Goal: Task Accomplishment & Management: Use online tool/utility

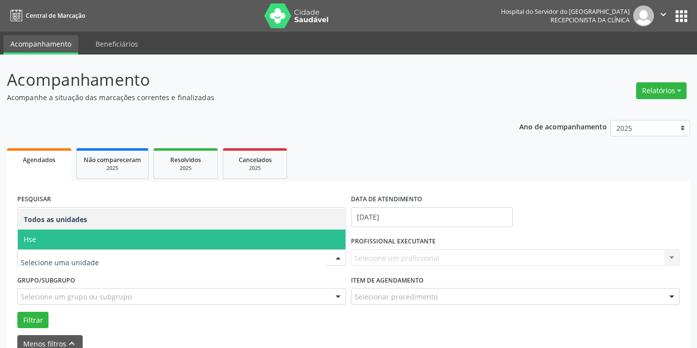
click at [99, 243] on span "Hse" at bounding box center [182, 239] width 328 height 20
click at [99, 243] on div "UNIDADE EXECUTANTE Todos as unidades Hse Nenhum resultado encontrado para: " " …" at bounding box center [182, 253] width 334 height 39
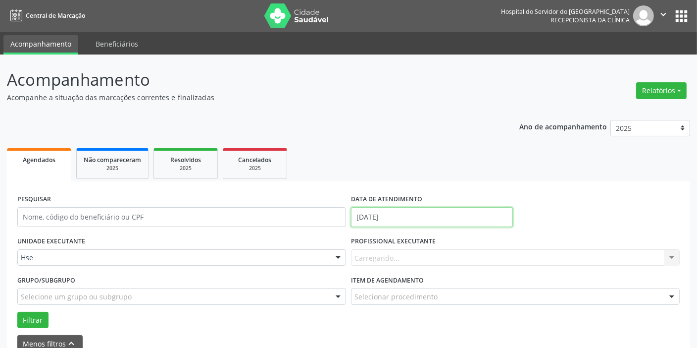
click at [434, 218] on input "[DATE]" at bounding box center [432, 217] width 162 height 20
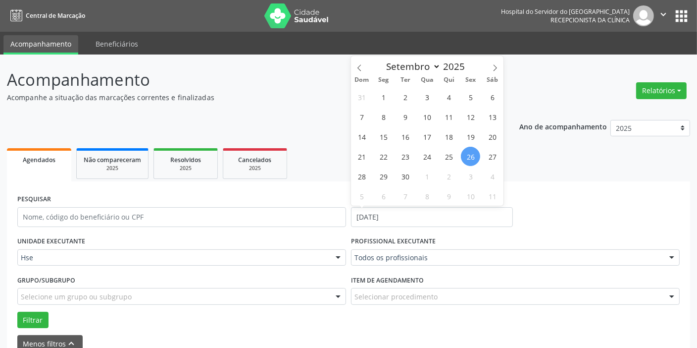
click at [474, 154] on span "26" at bounding box center [470, 156] width 19 height 19
type input "[DATE]"
click at [474, 154] on span "26" at bounding box center [470, 156] width 19 height 19
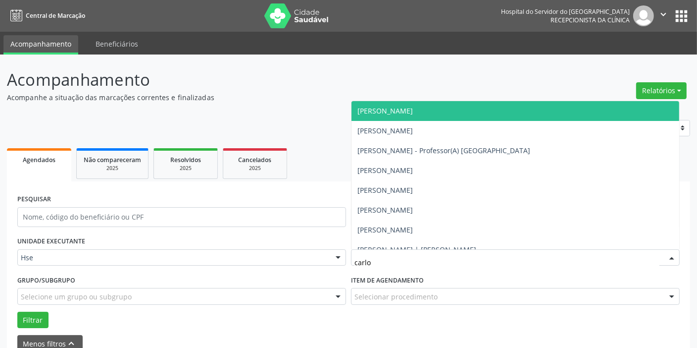
type input "[PERSON_NAME]"
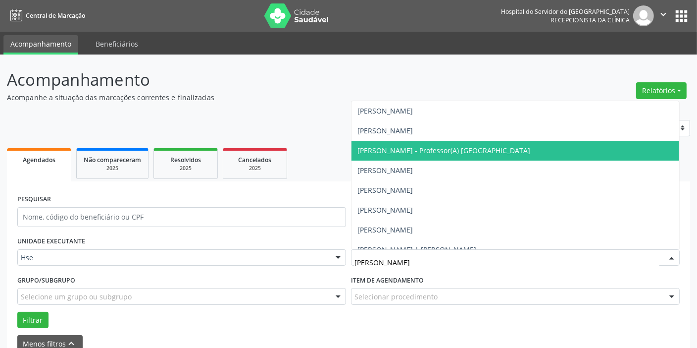
click at [465, 152] on span "[PERSON_NAME] - Professor(A) [GEOGRAPHIC_DATA]" at bounding box center [444, 150] width 173 height 9
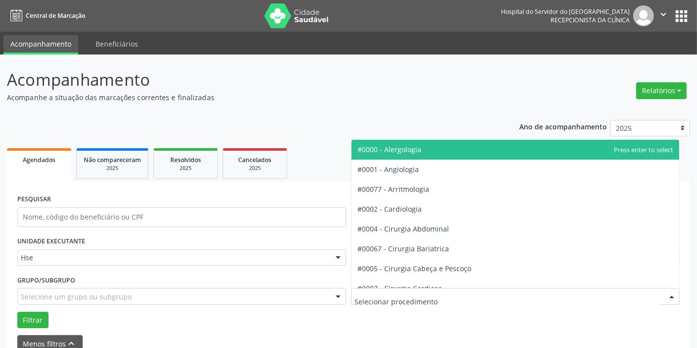
click at [460, 302] on div at bounding box center [515, 296] width 329 height 17
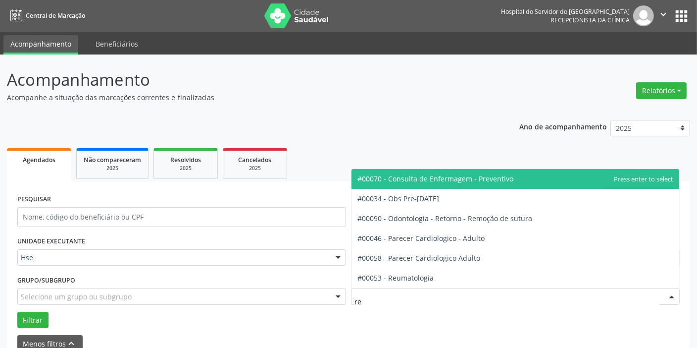
type input "reu"
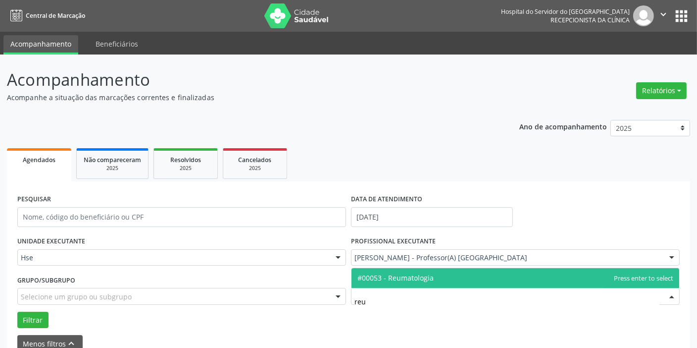
click at [468, 279] on span "#00053 - Reumatologia" at bounding box center [516, 278] width 328 height 20
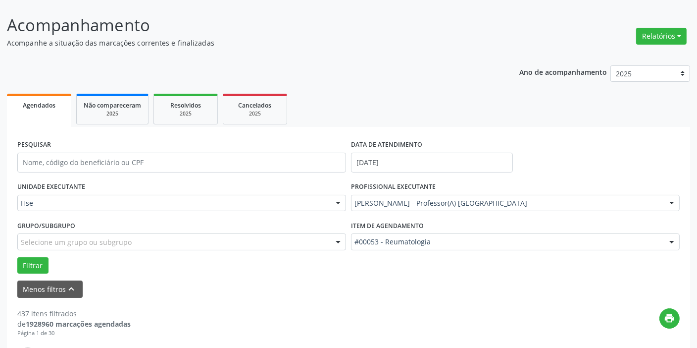
scroll to position [90, 0]
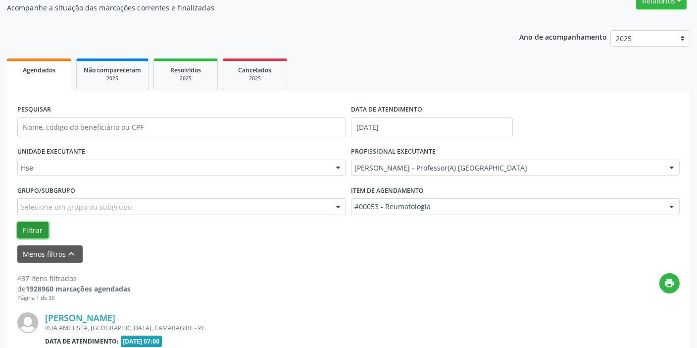
click at [32, 231] on button "Filtrar" at bounding box center [32, 230] width 31 height 17
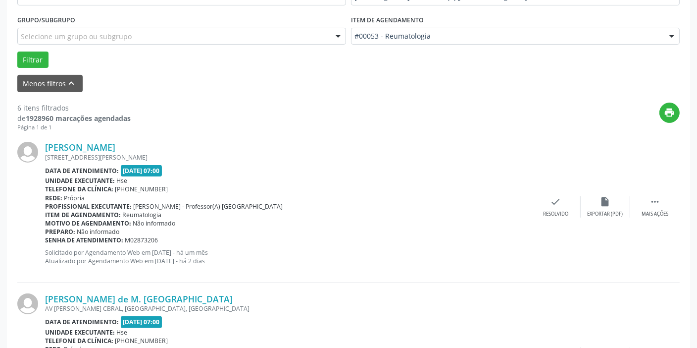
scroll to position [270, 0]
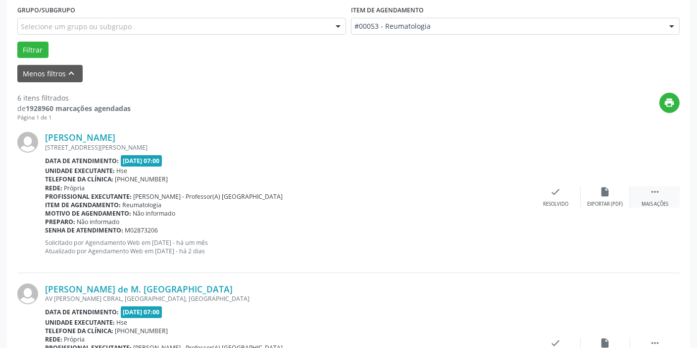
click at [659, 202] on div "Mais ações" at bounding box center [655, 204] width 27 height 7
click at [615, 201] on div "Não compareceu" at bounding box center [605, 204] width 42 height 7
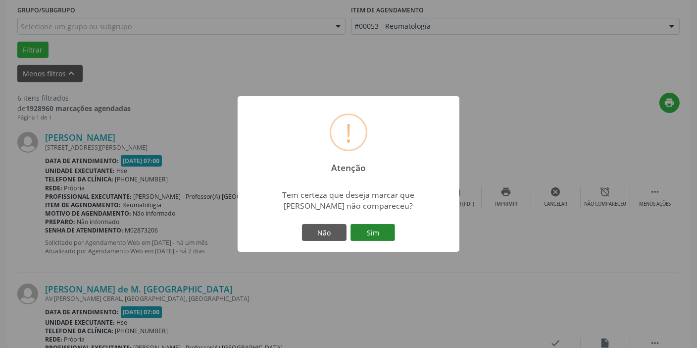
click at [374, 228] on button "Sim" at bounding box center [373, 232] width 45 height 17
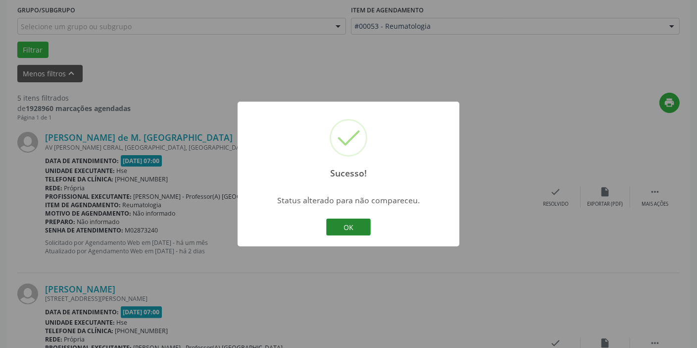
click at [349, 227] on button "OK" at bounding box center [348, 226] width 45 height 17
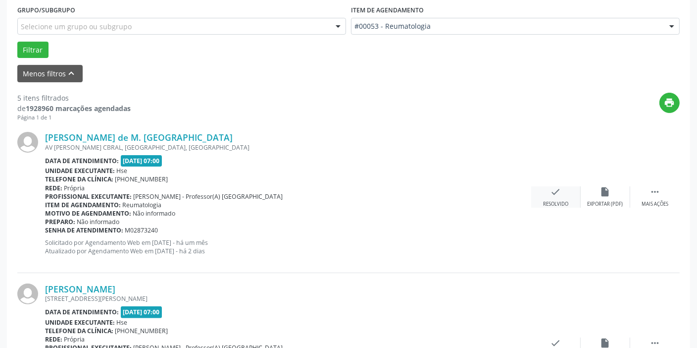
click at [568, 198] on div "check Resolvido" at bounding box center [556, 196] width 50 height 21
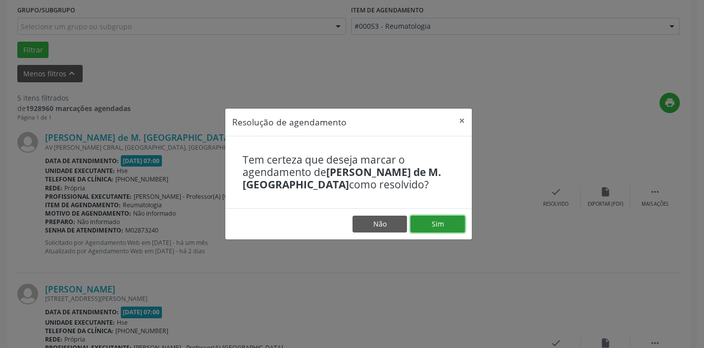
click at [432, 220] on button "Sim" at bounding box center [438, 223] width 54 height 17
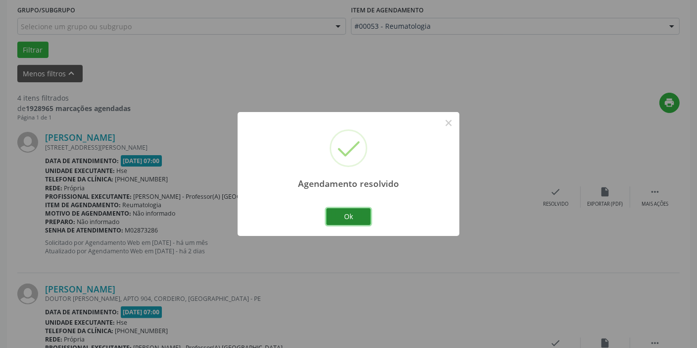
click at [357, 216] on button "Ok" at bounding box center [348, 216] width 45 height 17
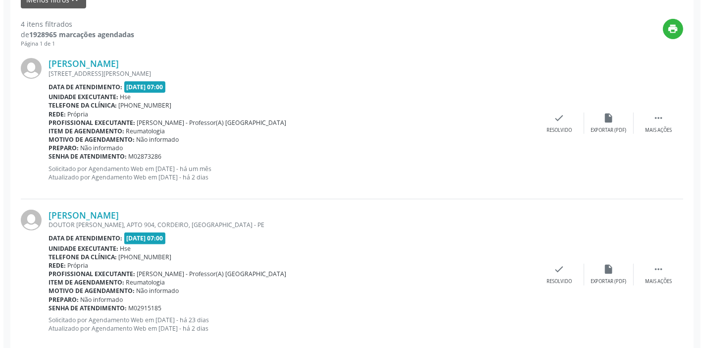
scroll to position [360, 0]
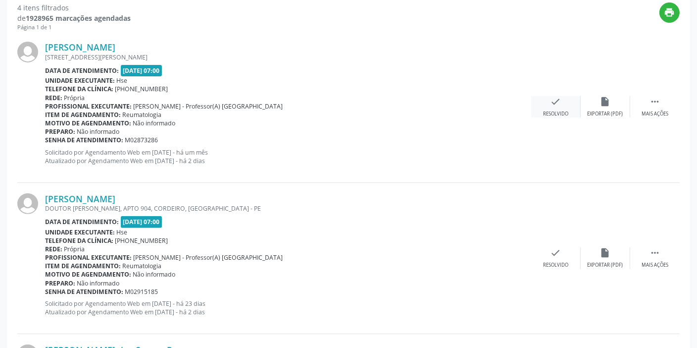
click at [557, 102] on icon "check" at bounding box center [556, 101] width 11 height 11
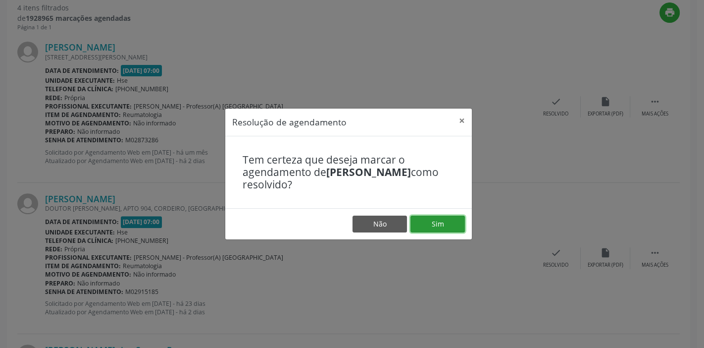
click at [452, 217] on button "Sim" at bounding box center [438, 223] width 54 height 17
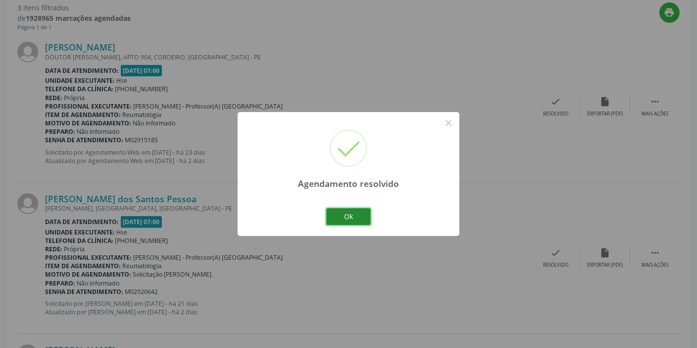
click at [359, 214] on button "Ok" at bounding box center [348, 216] width 45 height 17
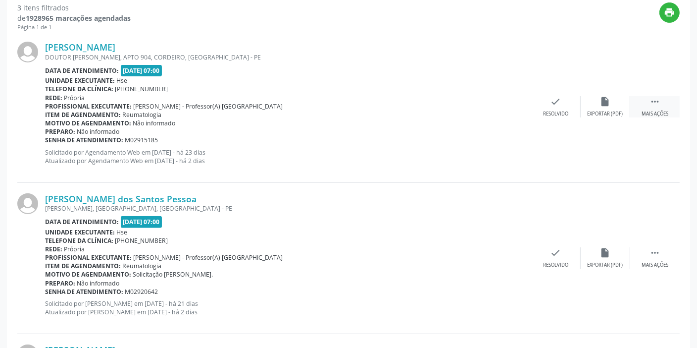
click at [655, 99] on icon "" at bounding box center [655, 101] width 11 height 11
click at [603, 103] on icon "alarm_off" at bounding box center [605, 101] width 11 height 11
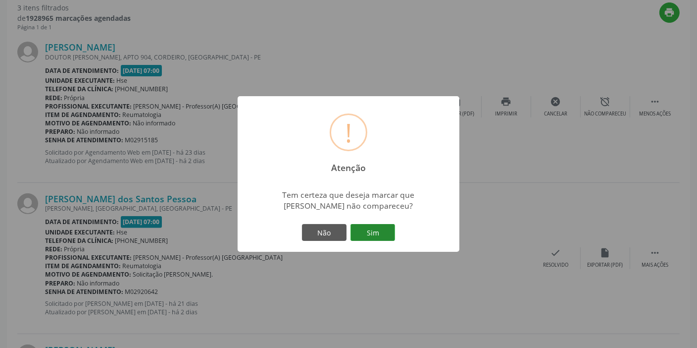
click at [373, 237] on button "Sim" at bounding box center [373, 232] width 45 height 17
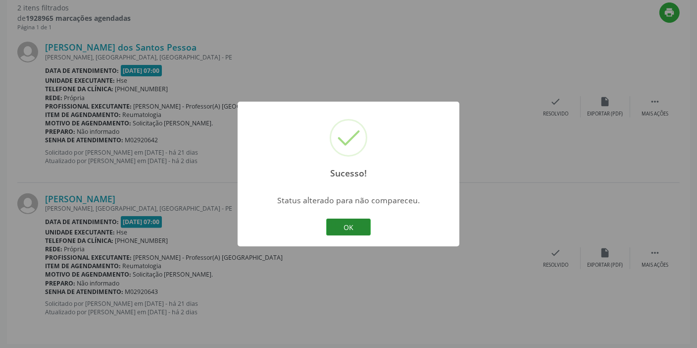
click at [357, 231] on button "OK" at bounding box center [348, 226] width 45 height 17
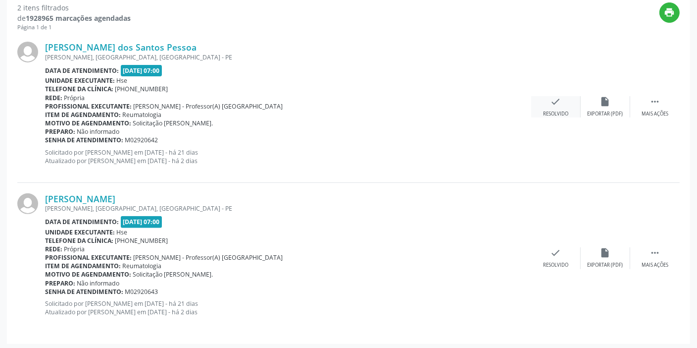
click at [562, 96] on div "check Resolvido" at bounding box center [556, 106] width 50 height 21
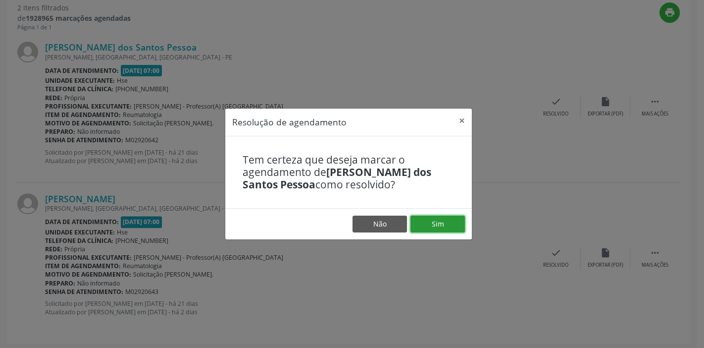
click at [444, 221] on button "Sim" at bounding box center [438, 223] width 54 height 17
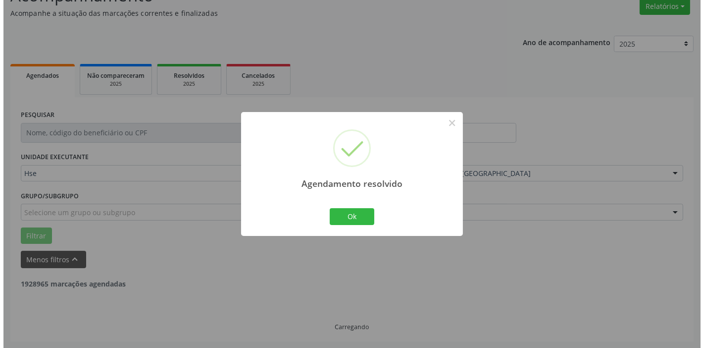
scroll to position [212, 0]
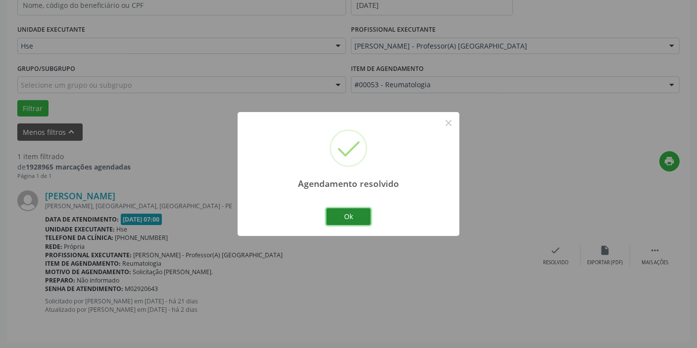
click at [367, 216] on button "Ok" at bounding box center [348, 216] width 45 height 17
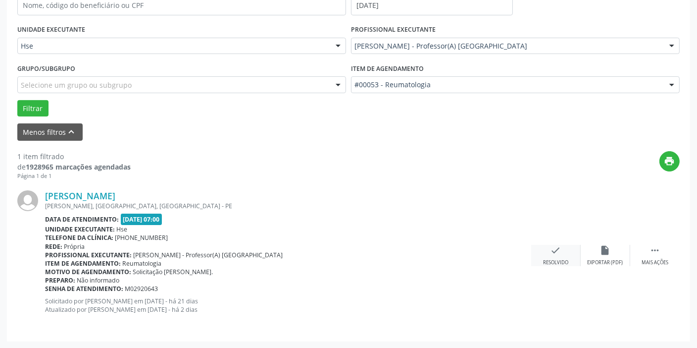
click at [549, 262] on div "Resolvido" at bounding box center [555, 262] width 25 height 7
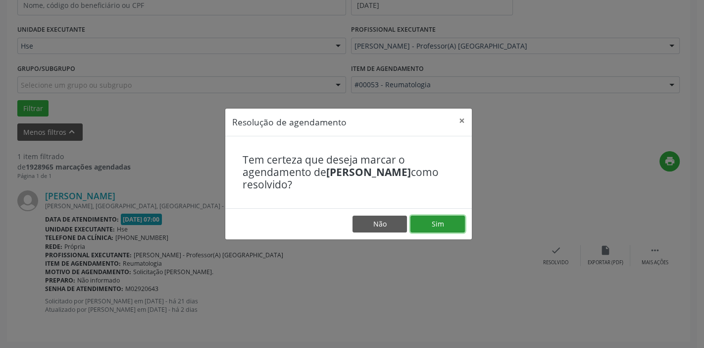
click at [435, 223] on button "Sim" at bounding box center [438, 223] width 54 height 17
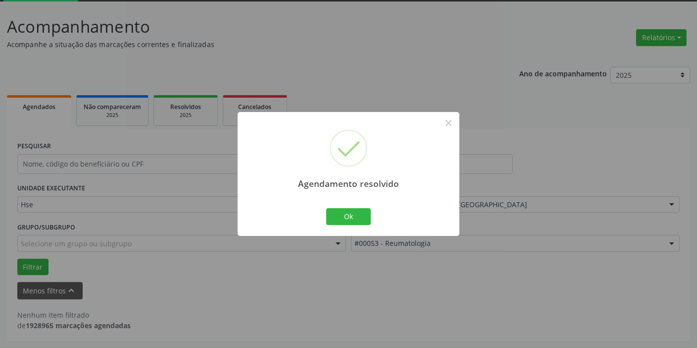
scroll to position [52, 0]
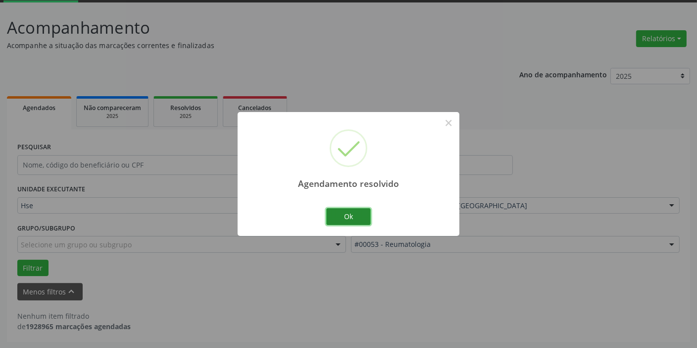
click at [355, 216] on button "Ok" at bounding box center [348, 216] width 45 height 17
